Goal: Book appointment/travel/reservation

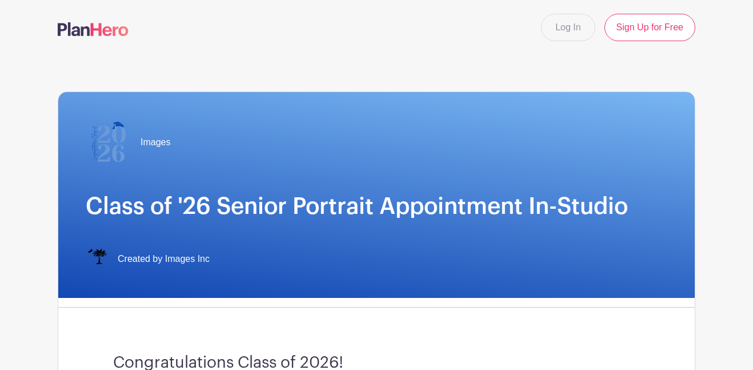
click at [99, 28] on img at bounding box center [93, 29] width 71 height 14
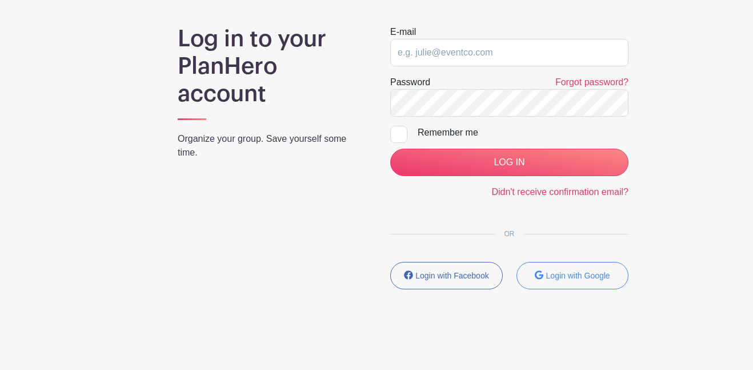
scroll to position [93, 0]
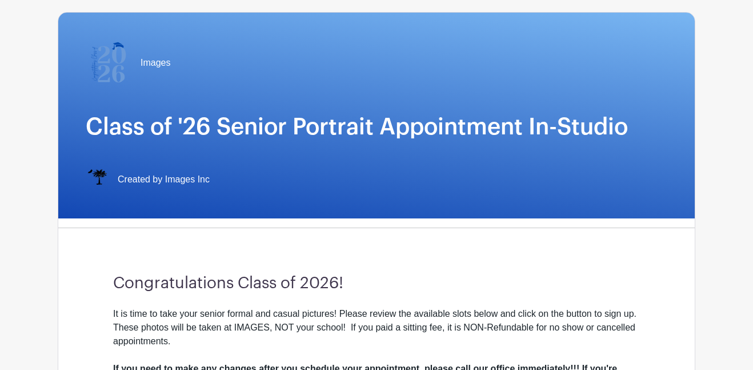
scroll to position [117, 0]
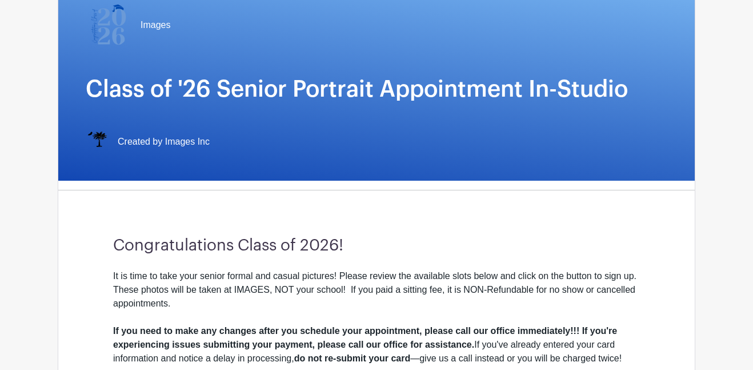
click at [157, 143] on span "Created by Images Inc" at bounding box center [164, 142] width 92 height 14
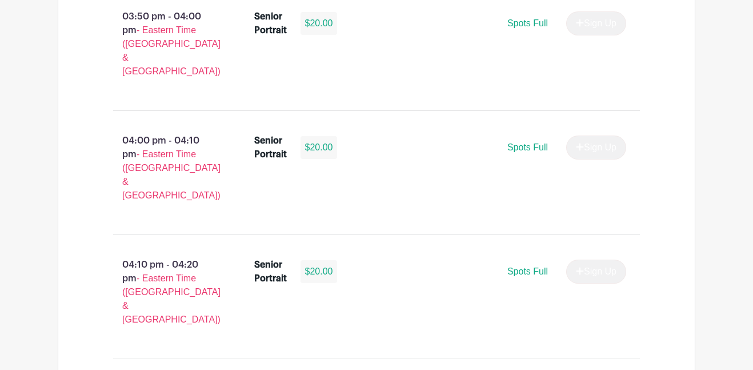
scroll to position [2016, 0]
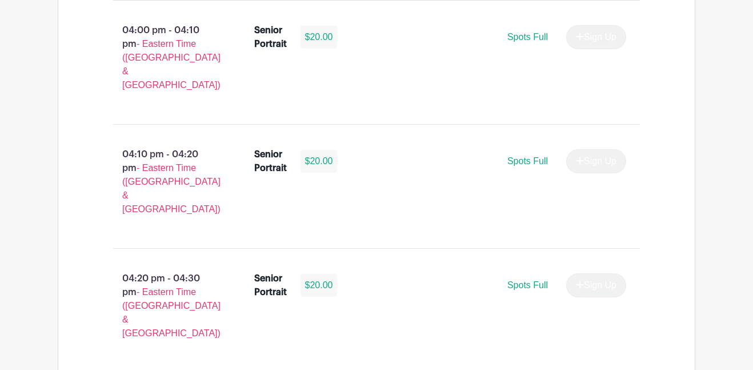
select select "3948"
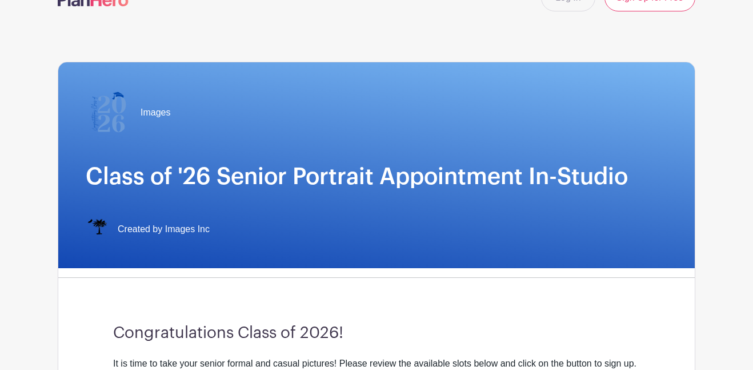
scroll to position [0, 0]
